Goal: Find specific page/section: Find specific page/section

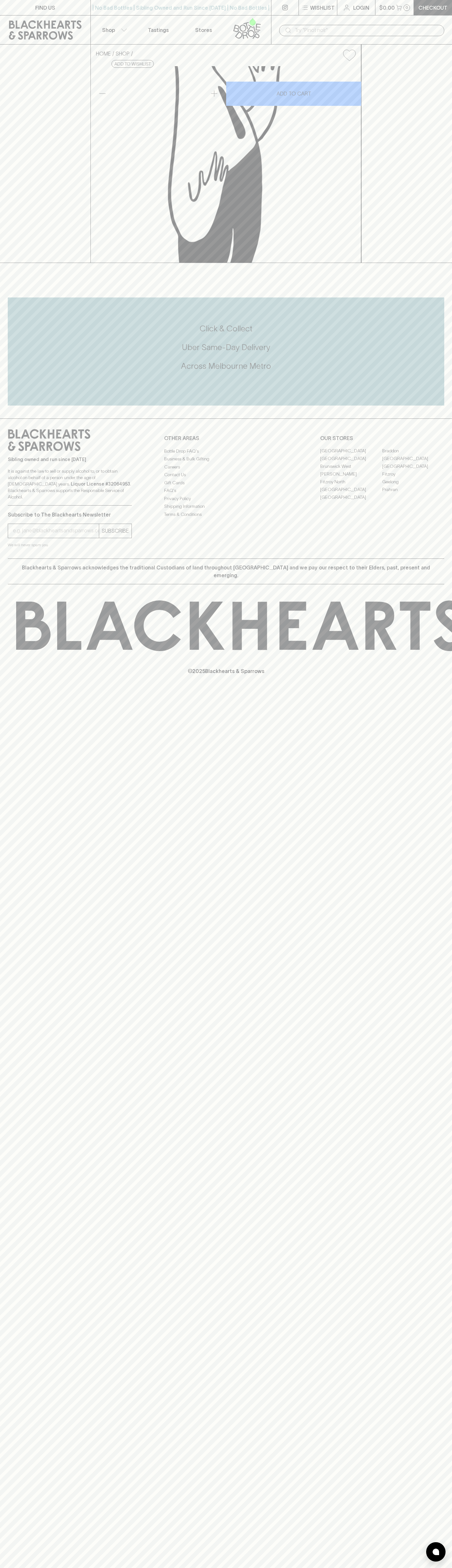
click at [202, 17] on link "Stores" at bounding box center [203, 29] width 45 height 29
click at [27, 1567] on html "FIND US | No Bad Bottles | Sibling Owned and Run Since [DATE] | No Bad Bottles …" at bounding box center [226, 784] width 452 height 1568
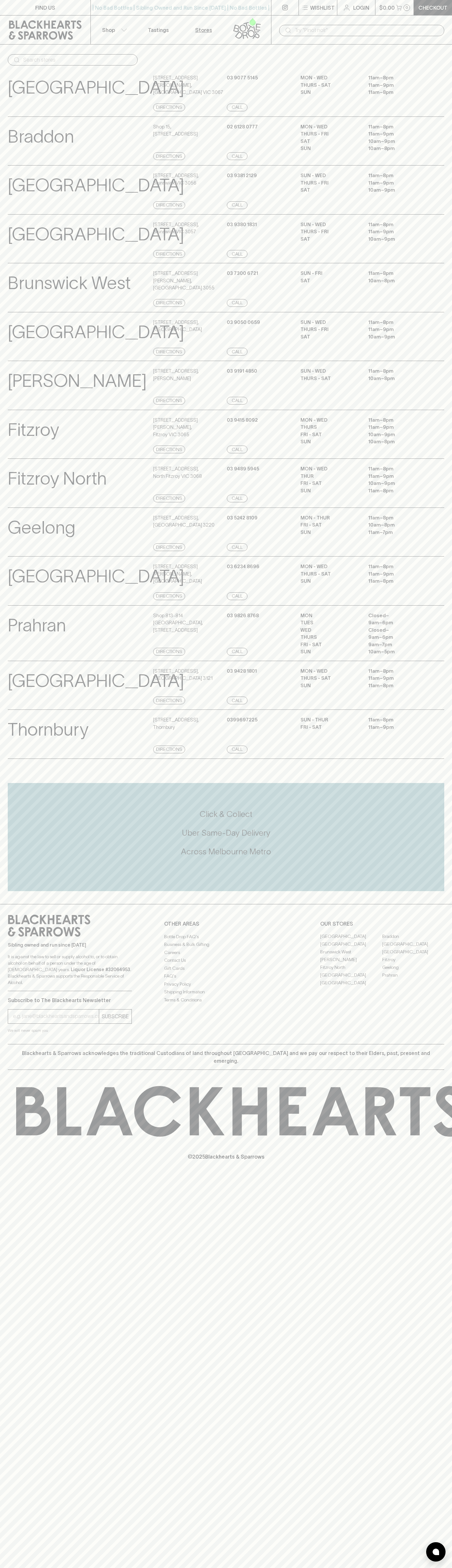
click at [1, 557] on div "Geelong View Store Details [STREET_ADDRESS] Directions [PHONE_NUMBER] Call MON …" at bounding box center [226, 532] width 452 height 49
